Goal: Find specific page/section: Find specific page/section

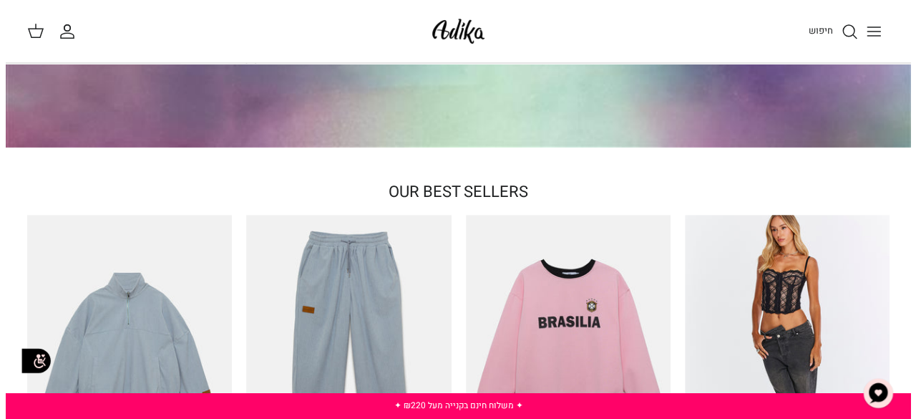
scroll to position [358, 0]
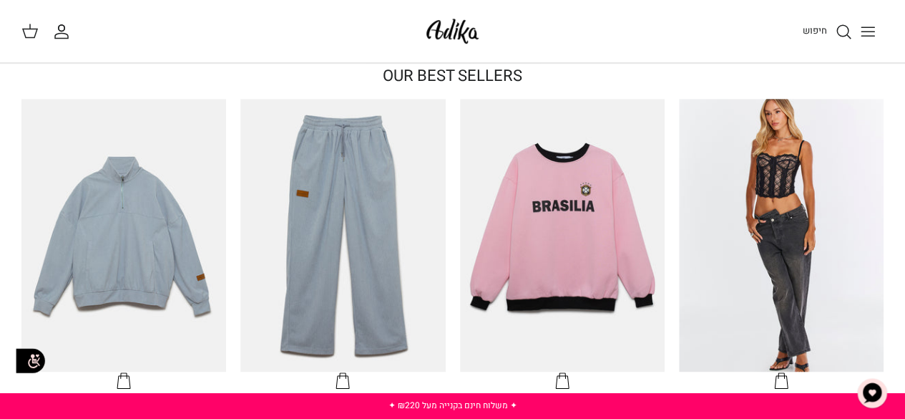
click at [882, 31] on button "Toggle menu" at bounding box center [867, 31] width 31 height 31
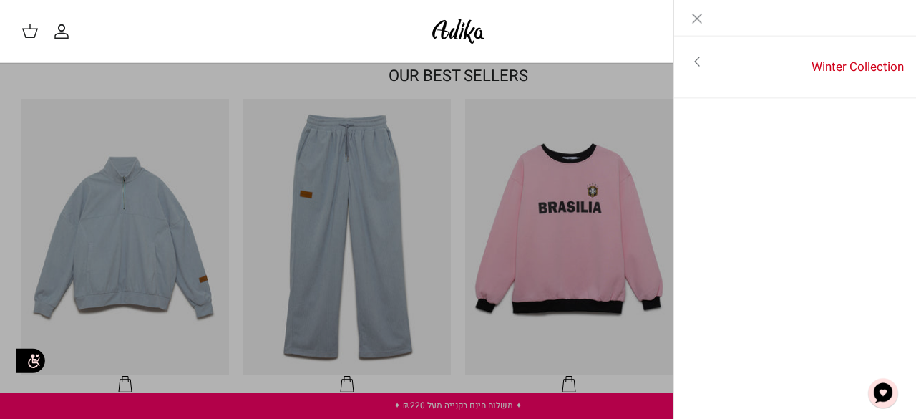
click at [700, 61] on icon "Toggle menu" at bounding box center [697, 61] width 17 height 17
click at [838, 67] on link "לכל הפריטים" at bounding box center [795, 63] width 228 height 36
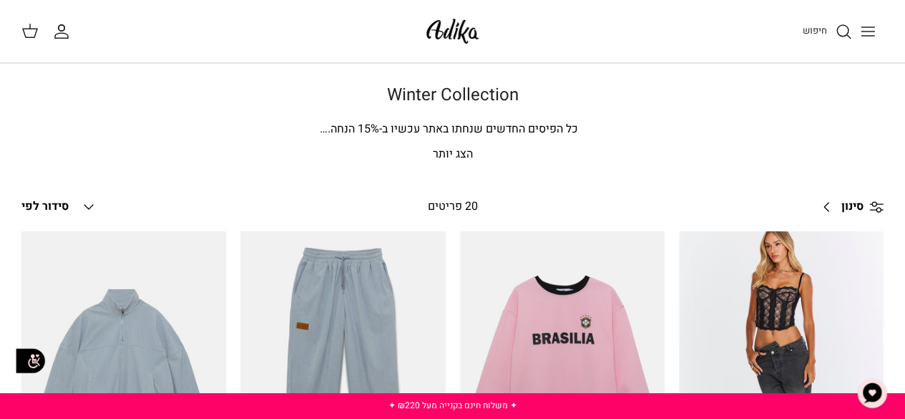
click at [869, 204] on link "סינון Right" at bounding box center [848, 207] width 71 height 34
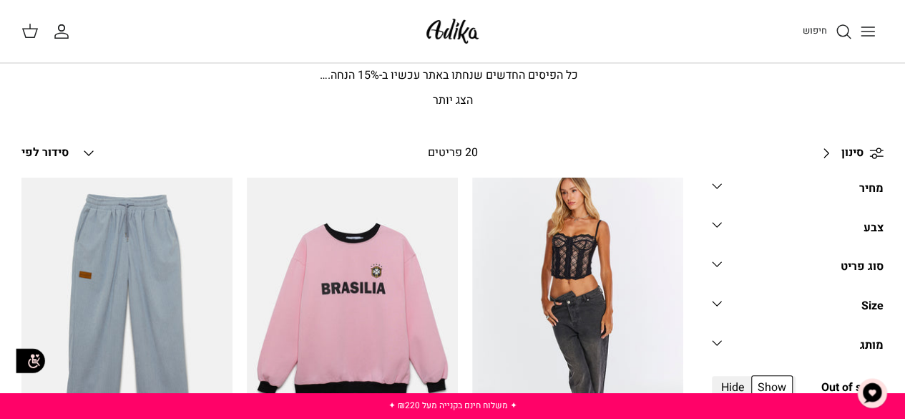
scroll to position [54, 0]
click at [717, 301] on polyline at bounding box center [717, 303] width 9 height 4
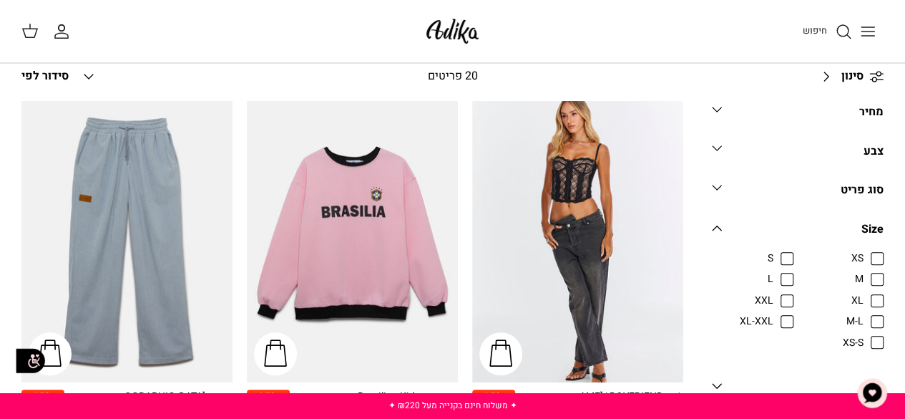
scroll to position [0, 0]
